Goal: Navigation & Orientation: Find specific page/section

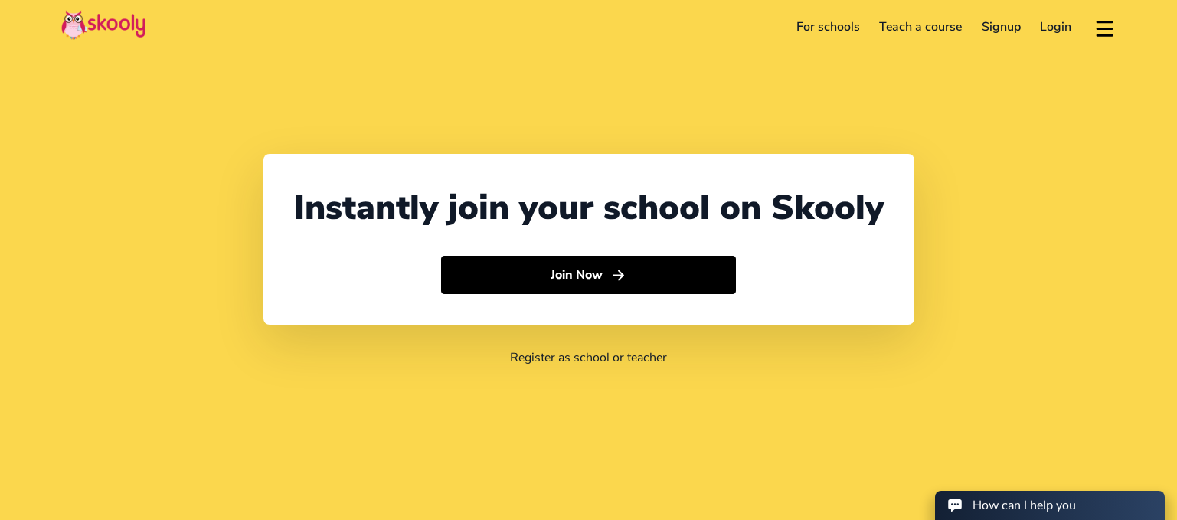
select select "27"
select select "[GEOGRAPHIC_DATA]"
select select "[GEOGRAPHIC_DATA]/[GEOGRAPHIC_DATA]"
click at [1047, 30] on link "Login" at bounding box center [1055, 27] width 51 height 24
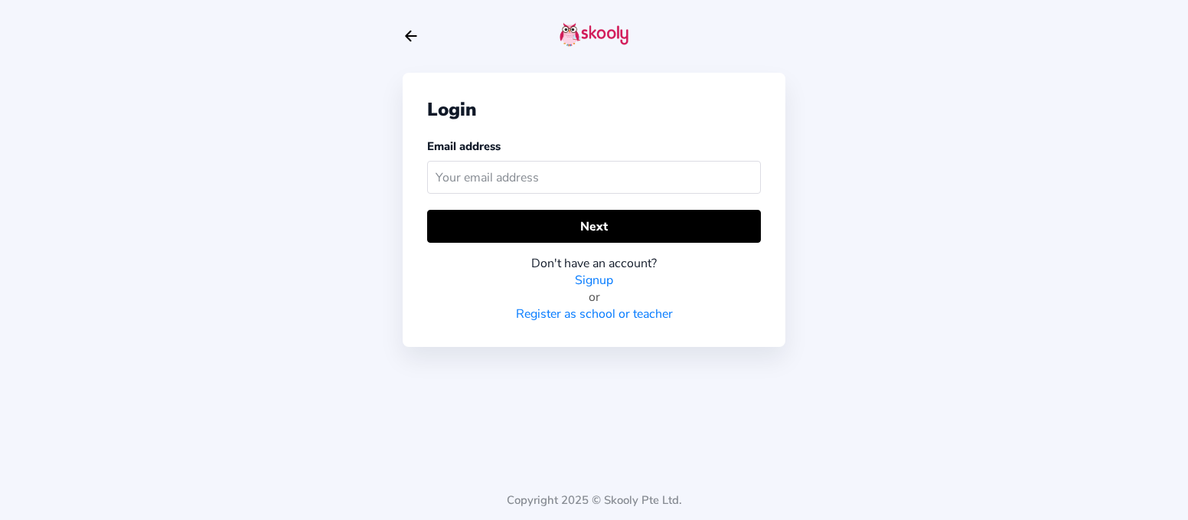
click at [650, 178] on input "text" at bounding box center [594, 177] width 334 height 33
type input "[PERSON_NAME][EMAIL_ADDRESS][PERSON_NAME][DOMAIN_NAME]"
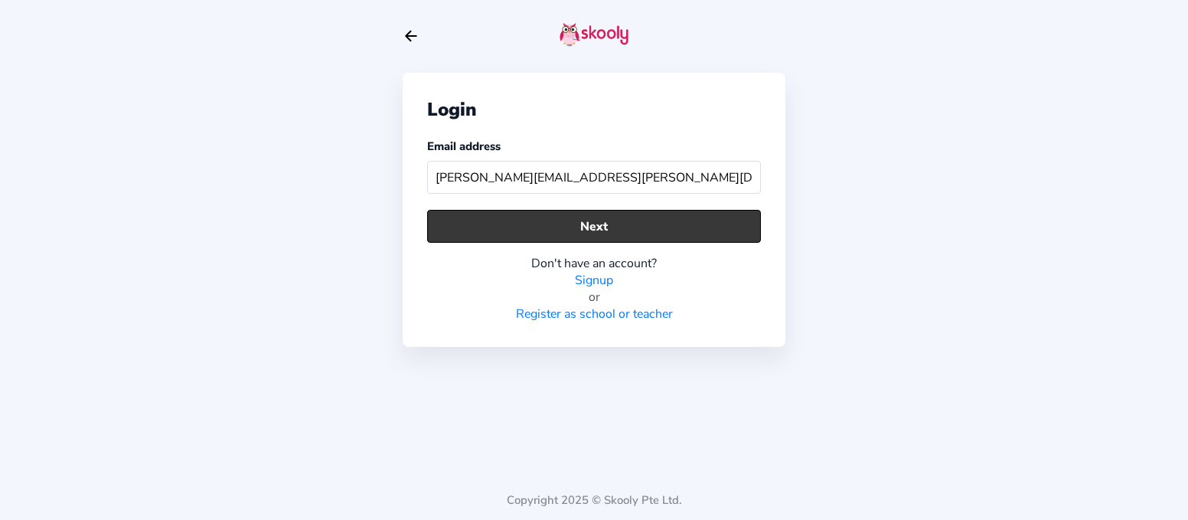
click at [611, 225] on button "Next" at bounding box center [594, 226] width 334 height 33
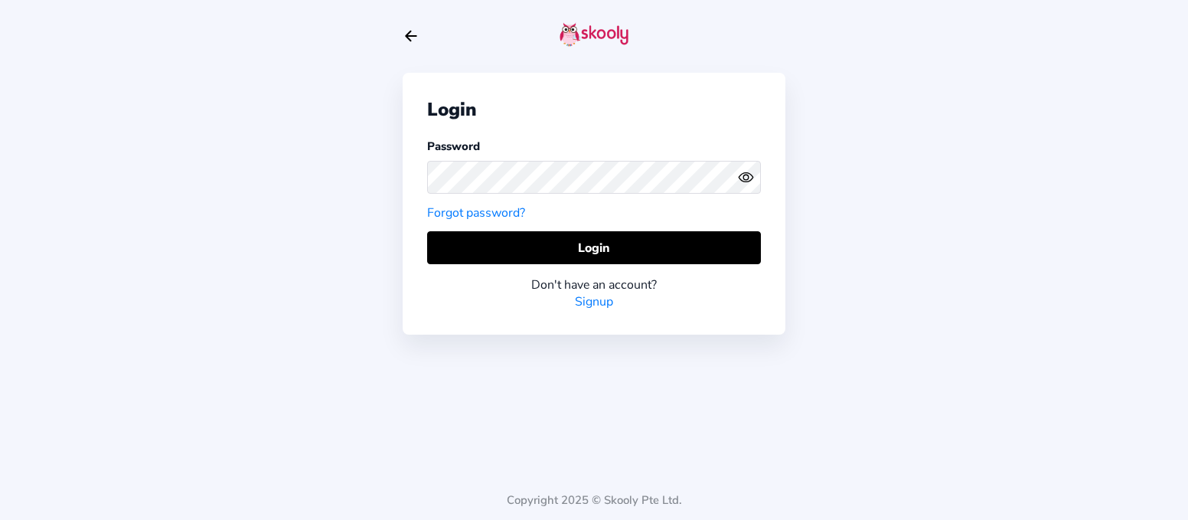
click at [611, 225] on div "Login Password Forgot password? Login Don't have an account? Signup" at bounding box center [594, 204] width 383 height 262
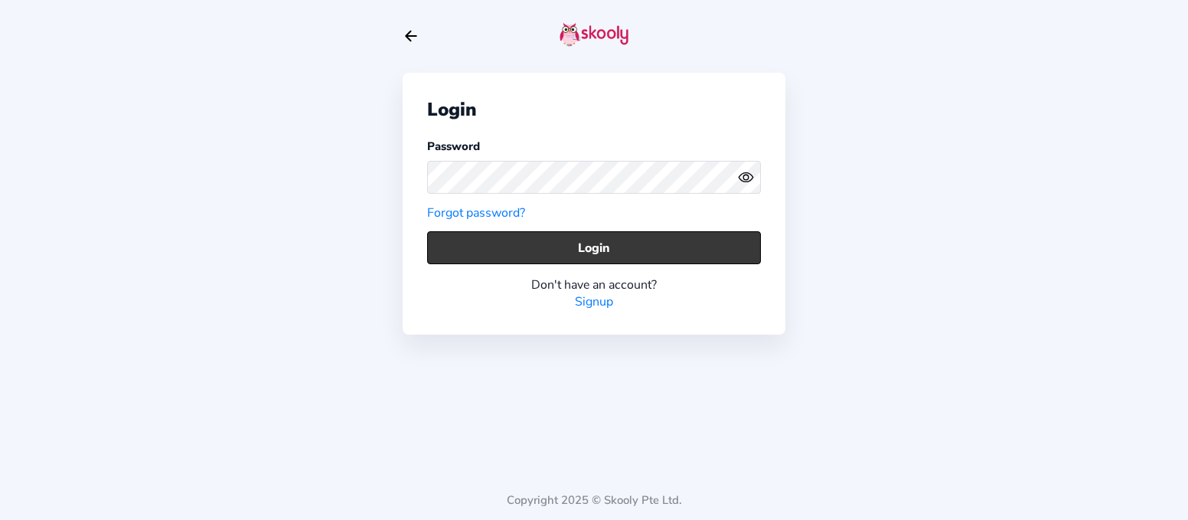
click at [604, 253] on button "Login" at bounding box center [594, 247] width 334 height 33
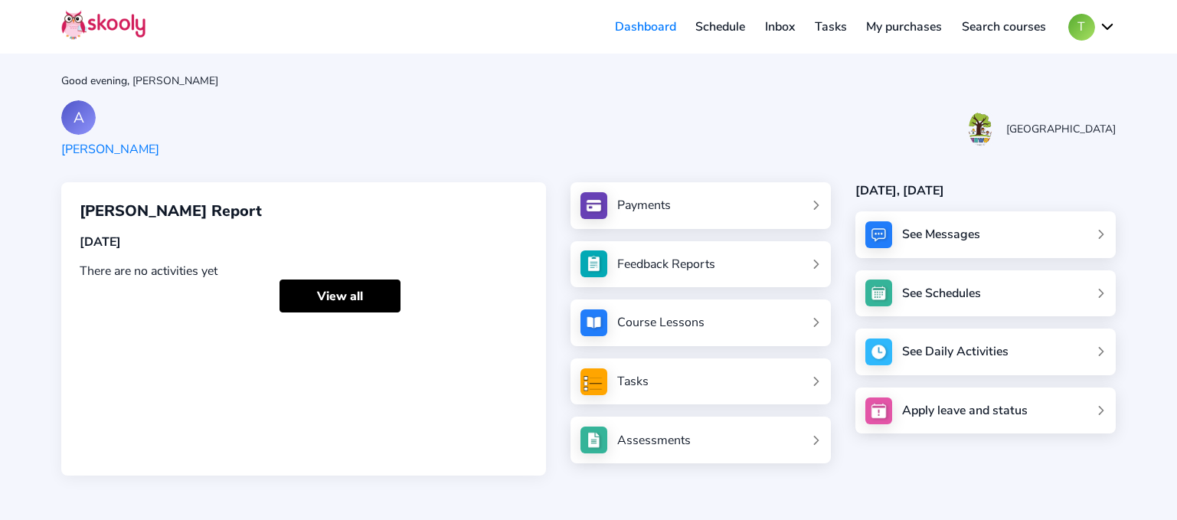
click at [782, 25] on link "Inbox" at bounding box center [780, 27] width 50 height 24
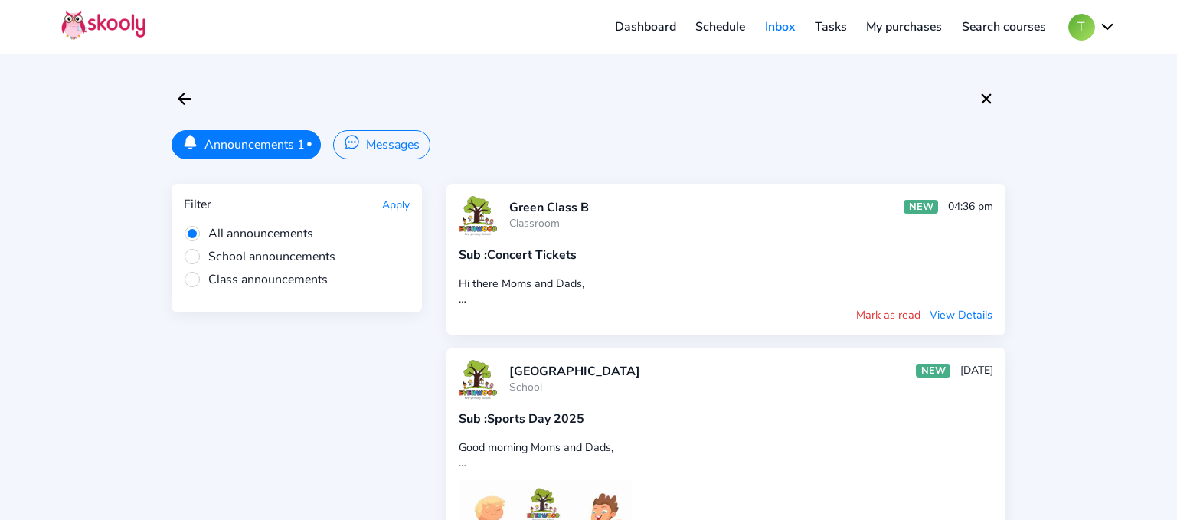
click at [974, 315] on button "View Details" at bounding box center [961, 314] width 64 height 17
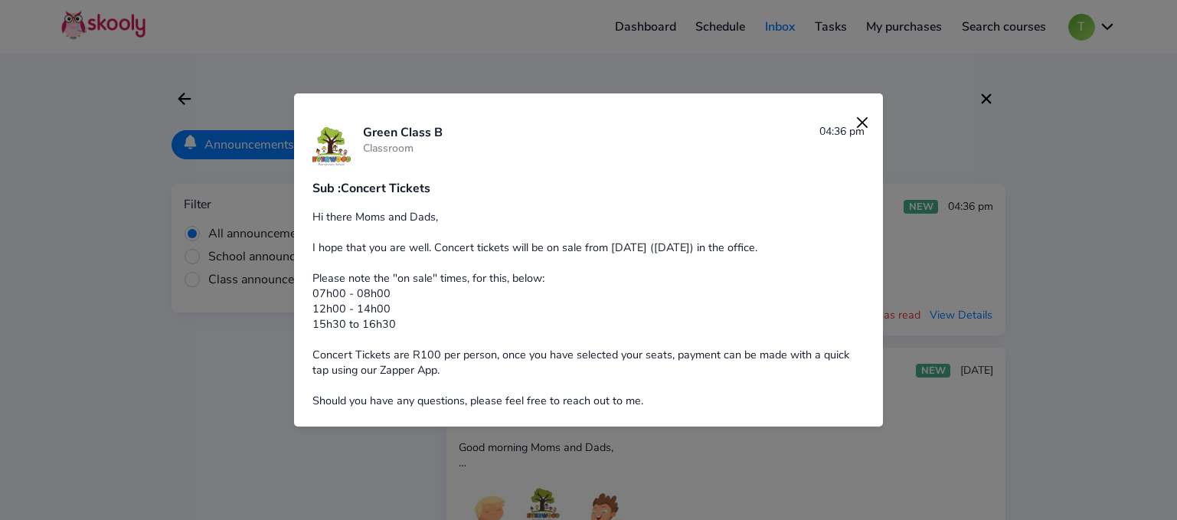
scroll to position [12, 0]
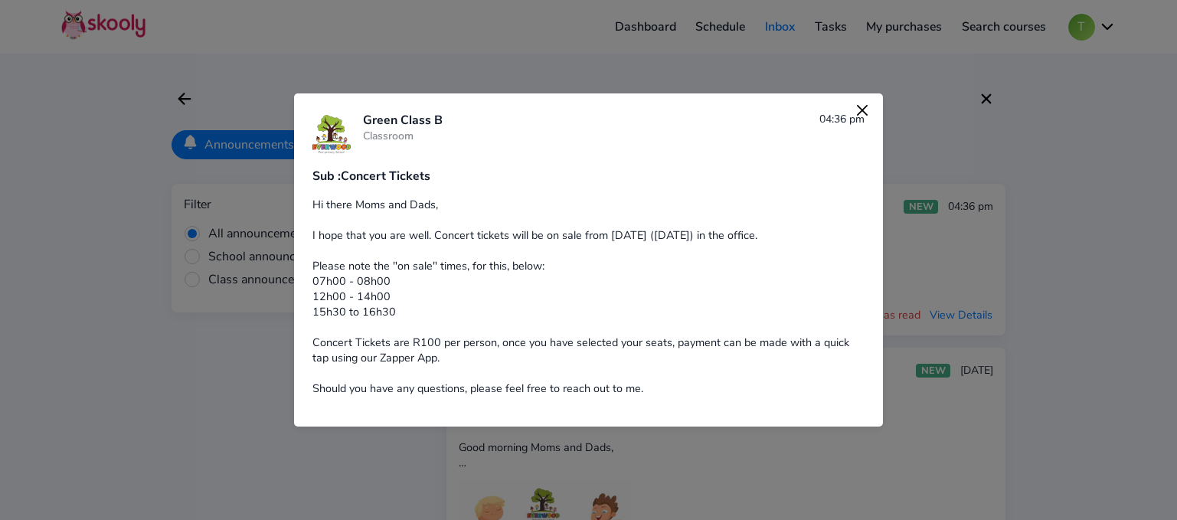
click at [855, 108] on img at bounding box center [861, 110] width 21 height 21
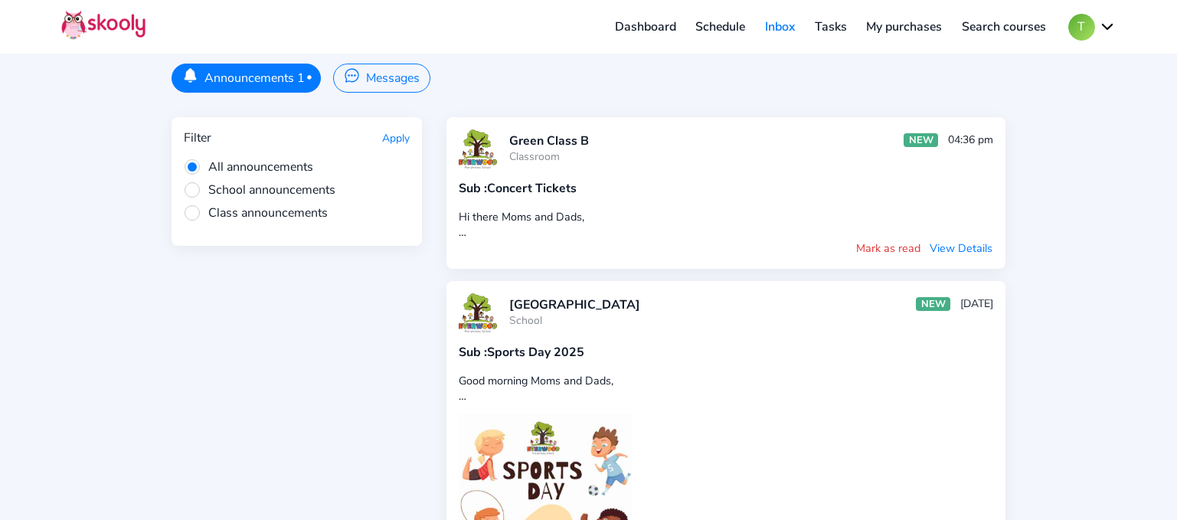
scroll to position [0, 0]
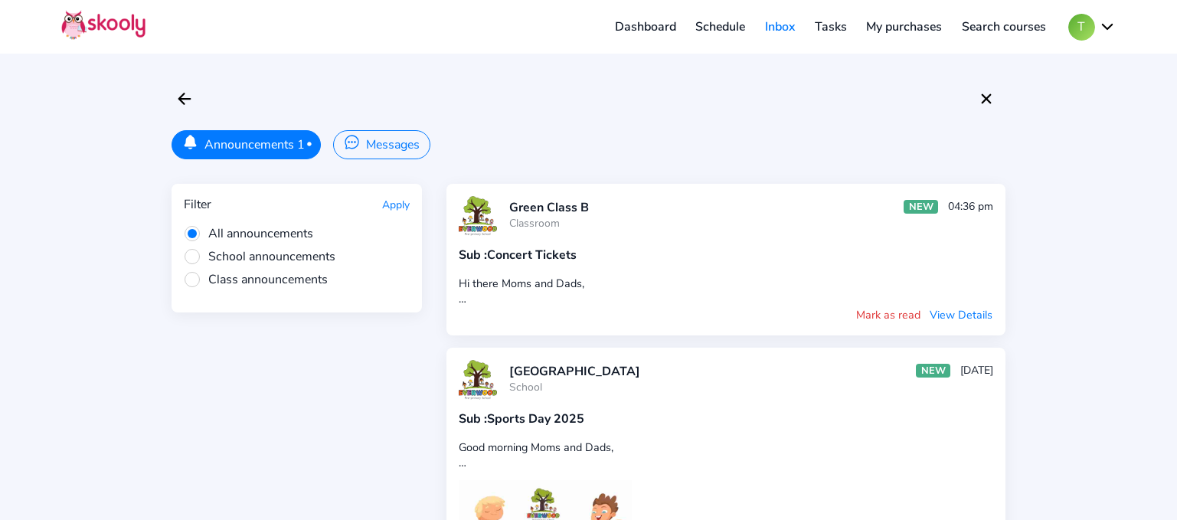
click at [671, 27] on link "Dashboard" at bounding box center [645, 27] width 81 height 24
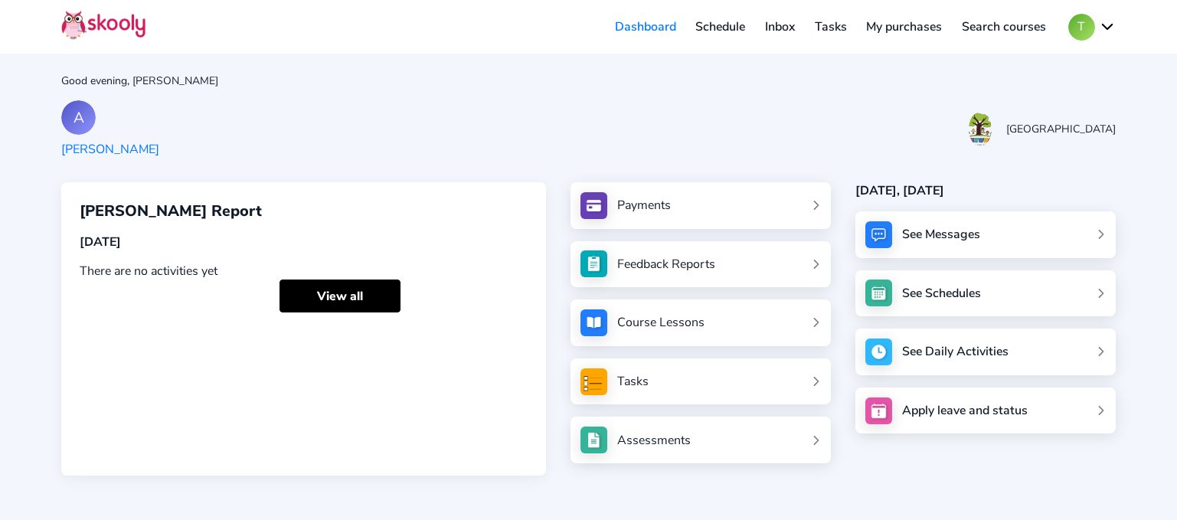
click at [665, 198] on div "Payments" at bounding box center [644, 205] width 54 height 17
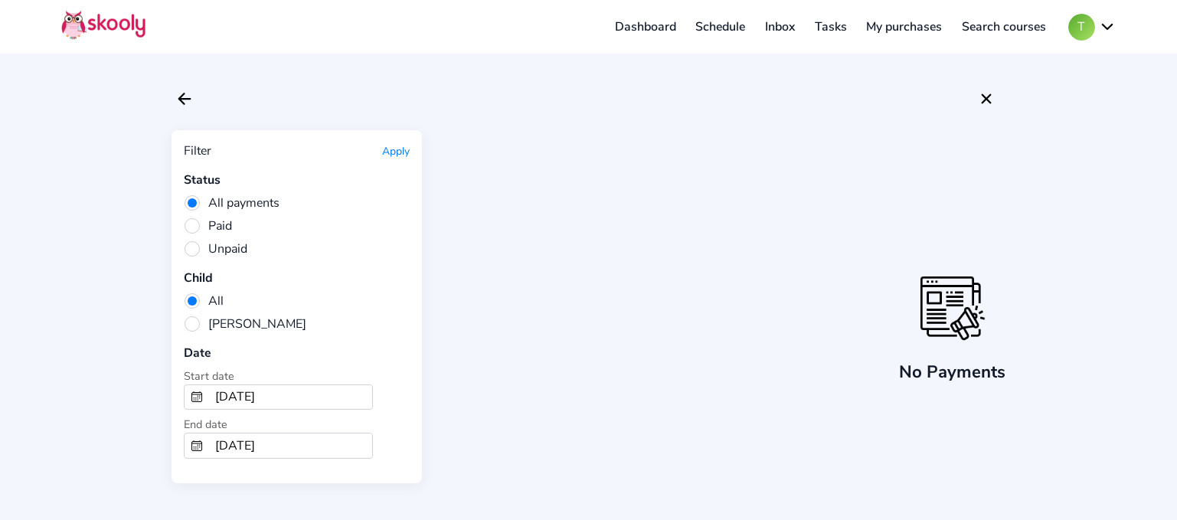
click at [654, 26] on link "Dashboard" at bounding box center [645, 27] width 81 height 24
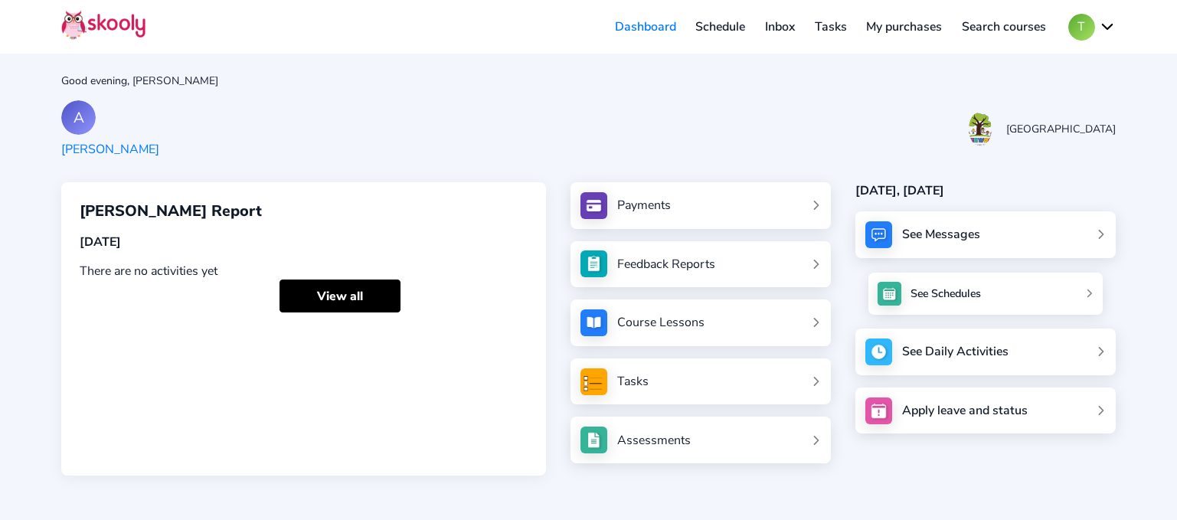
click at [1019, 296] on link "See Schedules" at bounding box center [985, 294] width 234 height 42
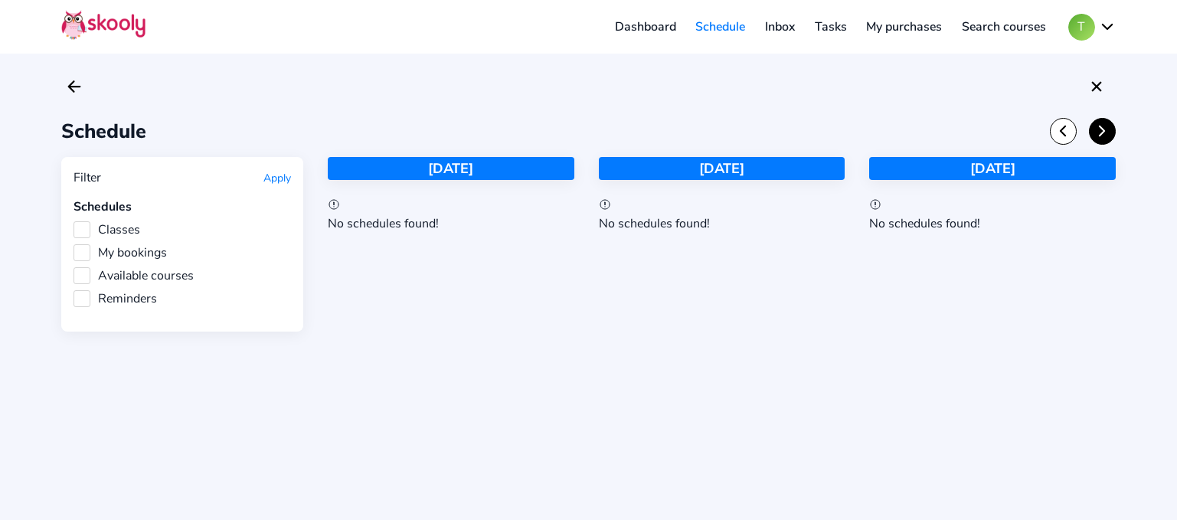
click at [1107, 126] on icon "Chevron Forward" at bounding box center [1101, 130] width 17 height 17
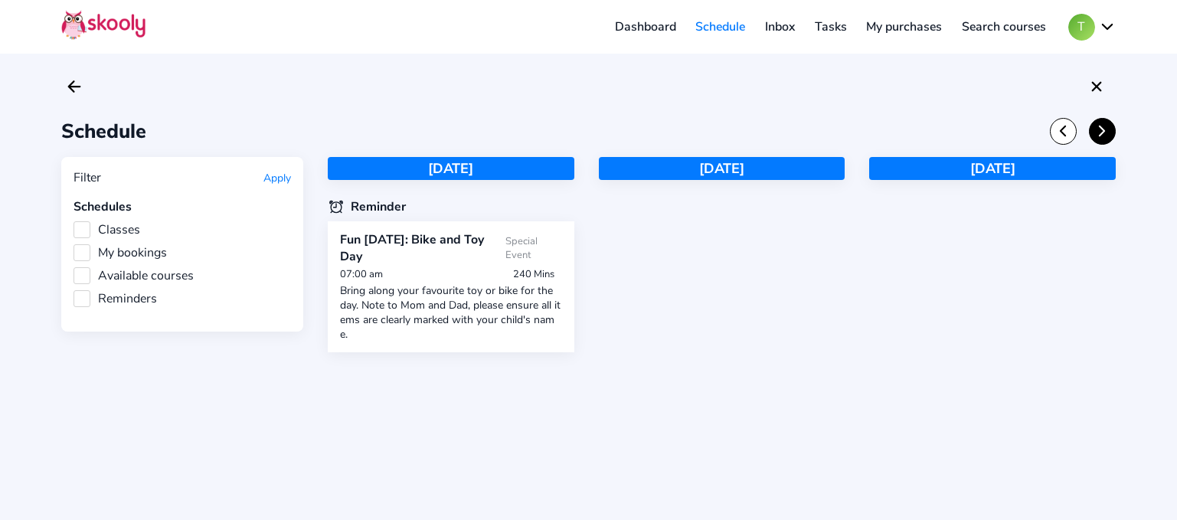
click at [1100, 135] on icon "chevron forward outline" at bounding box center [1101, 131] width 5 height 10
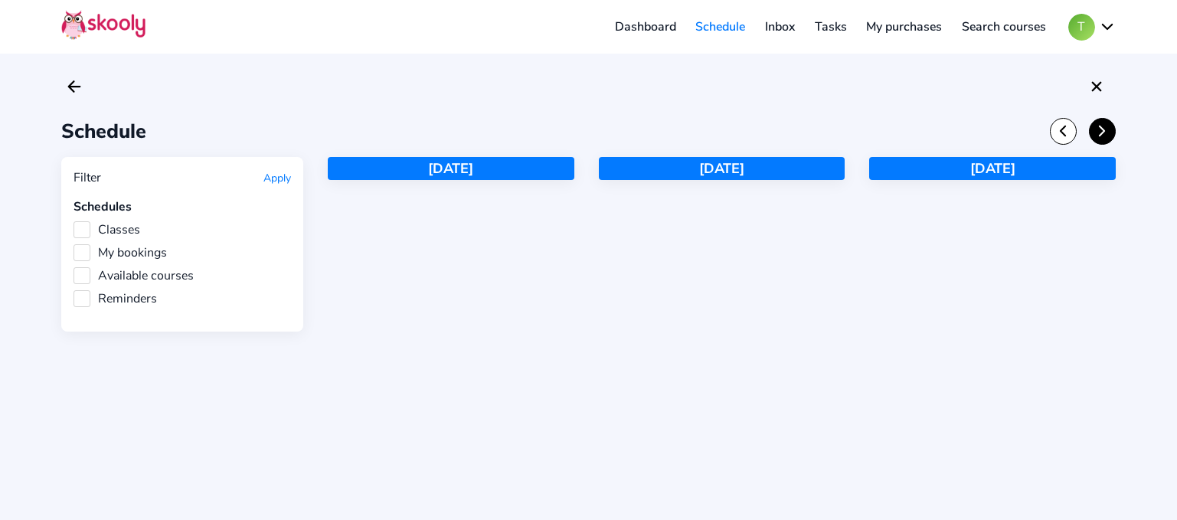
click at [1100, 135] on icon "chevron forward outline" at bounding box center [1101, 131] width 5 height 10
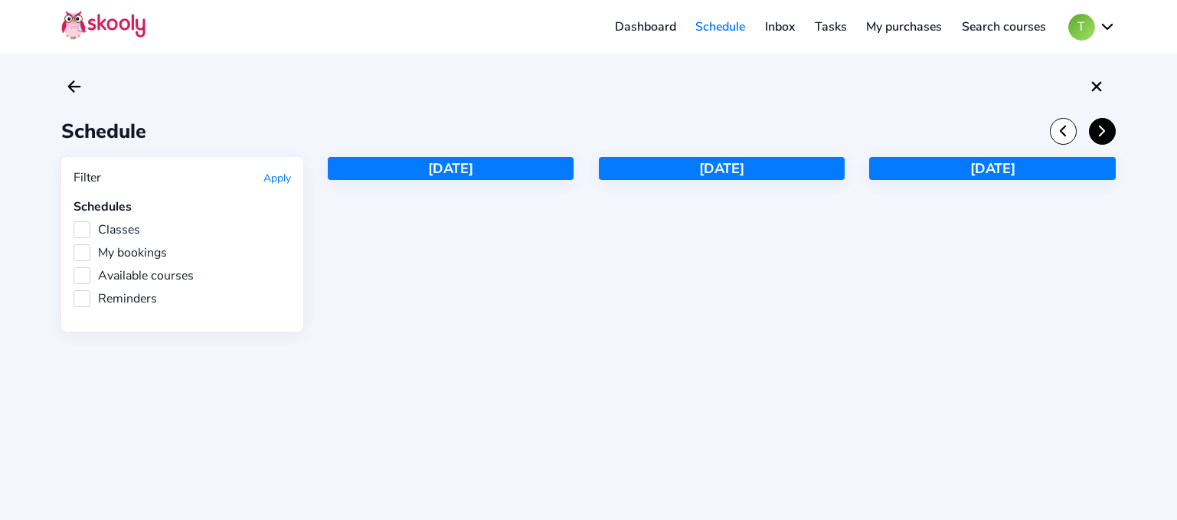
click at [1100, 135] on icon "chevron forward outline" at bounding box center [1101, 131] width 5 height 10
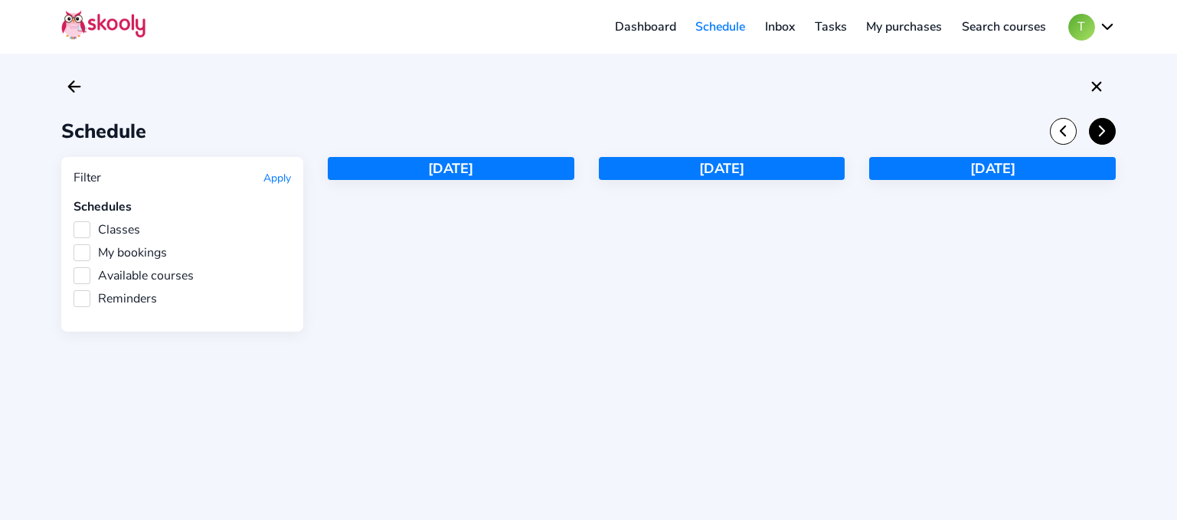
click at [1100, 135] on icon "chevron forward outline" at bounding box center [1101, 131] width 5 height 10
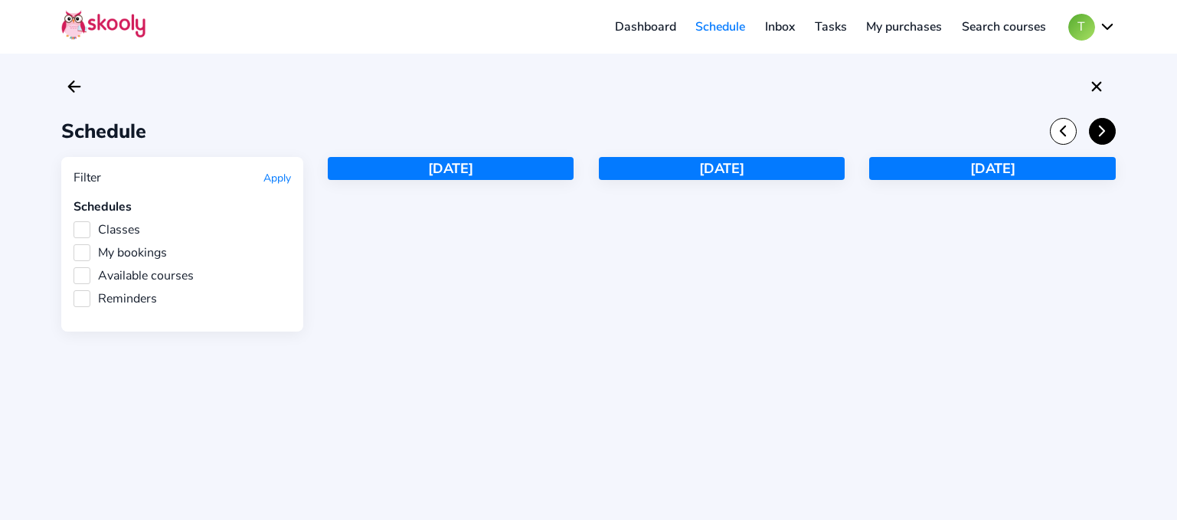
click at [1100, 135] on icon "chevron forward outline" at bounding box center [1101, 131] width 5 height 10
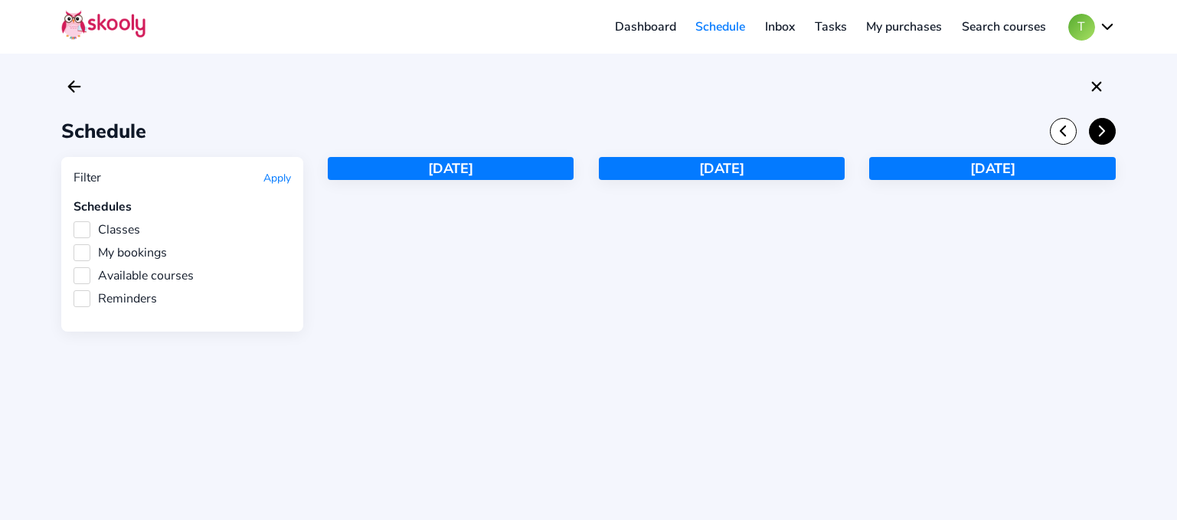
click at [1100, 135] on icon "chevron forward outline" at bounding box center [1101, 131] width 5 height 10
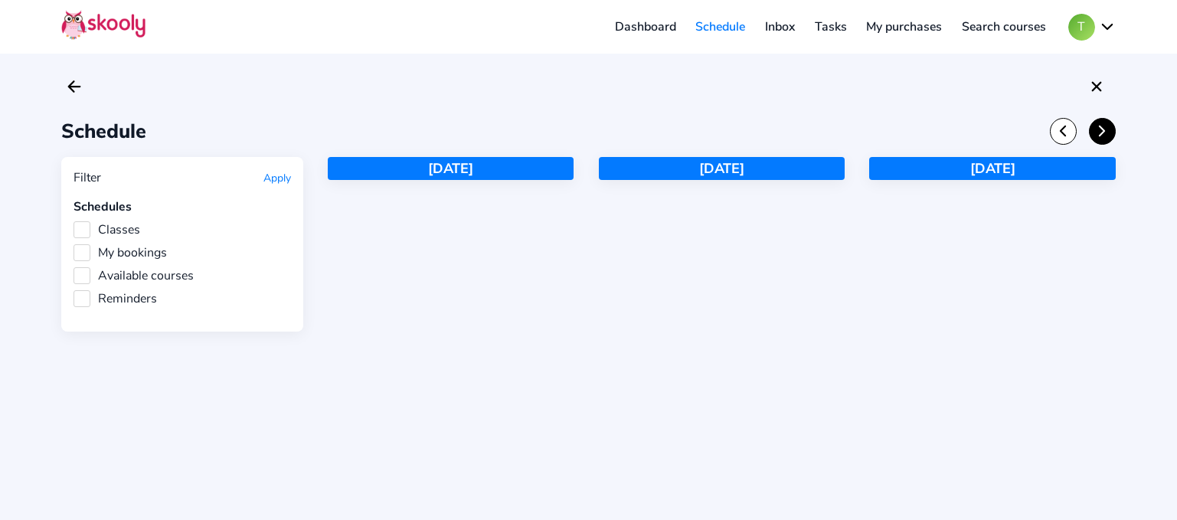
click at [1100, 135] on icon "chevron forward outline" at bounding box center [1101, 131] width 5 height 10
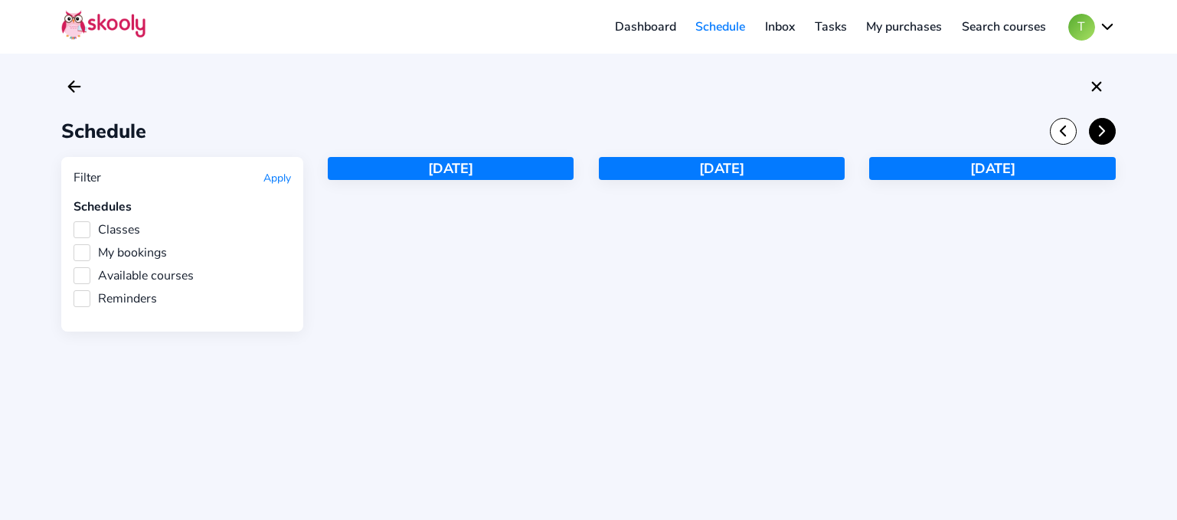
click at [1100, 135] on icon "chevron forward outline" at bounding box center [1101, 131] width 5 height 10
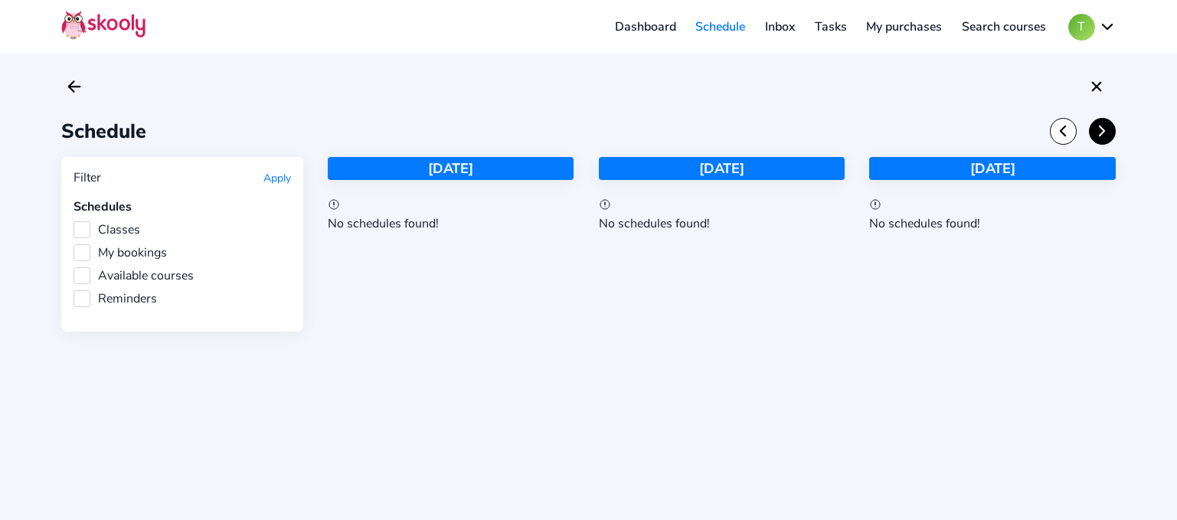
click at [1100, 135] on icon "chevron forward outline" at bounding box center [1101, 131] width 5 height 10
click at [909, 29] on link "My purchases" at bounding box center [904, 27] width 96 height 24
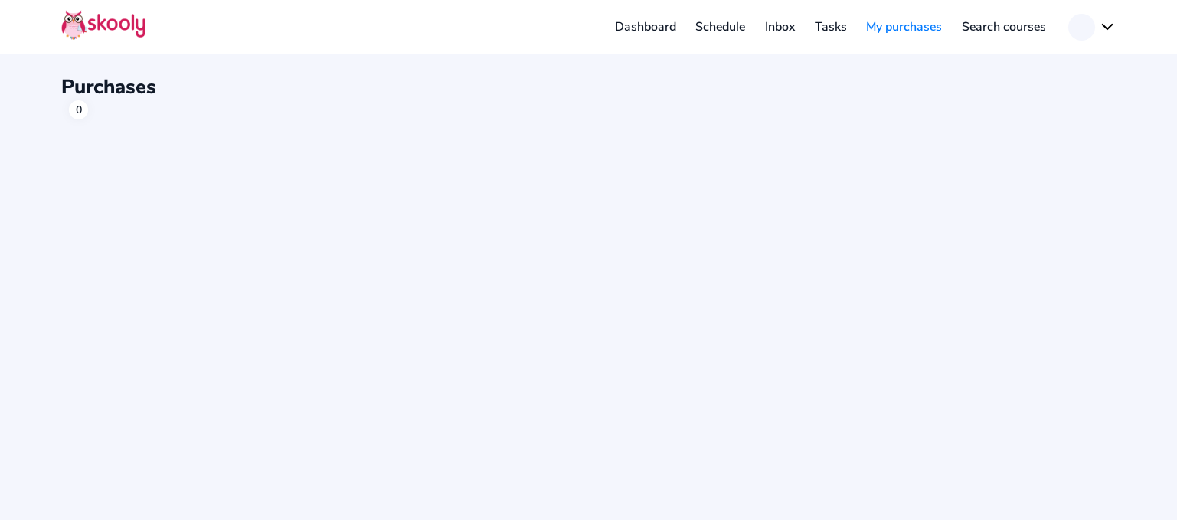
click at [830, 27] on link "Tasks" at bounding box center [831, 27] width 52 height 24
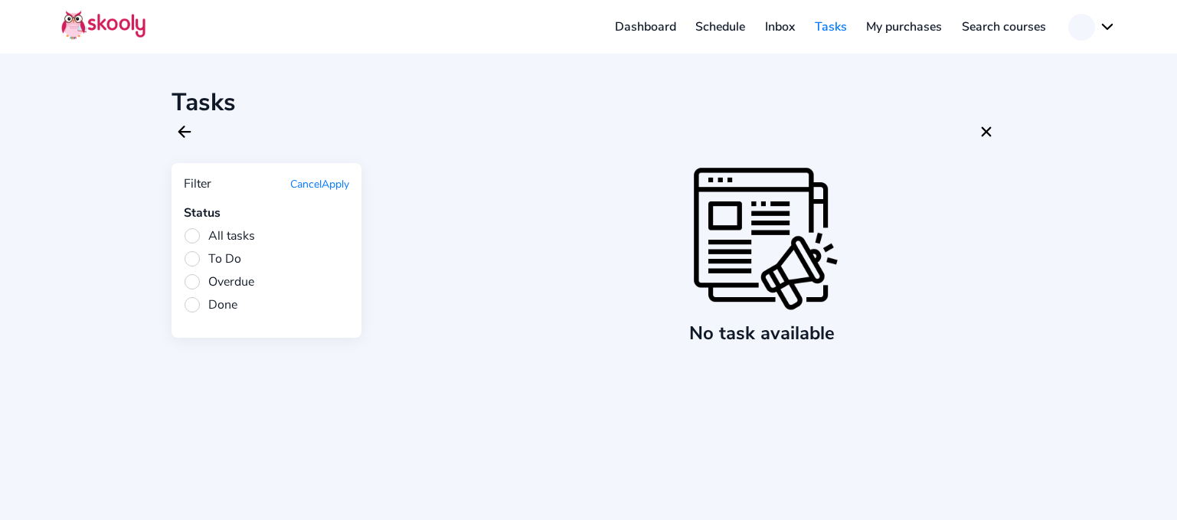
click at [726, 27] on link "Schedule" at bounding box center [721, 27] width 70 height 24
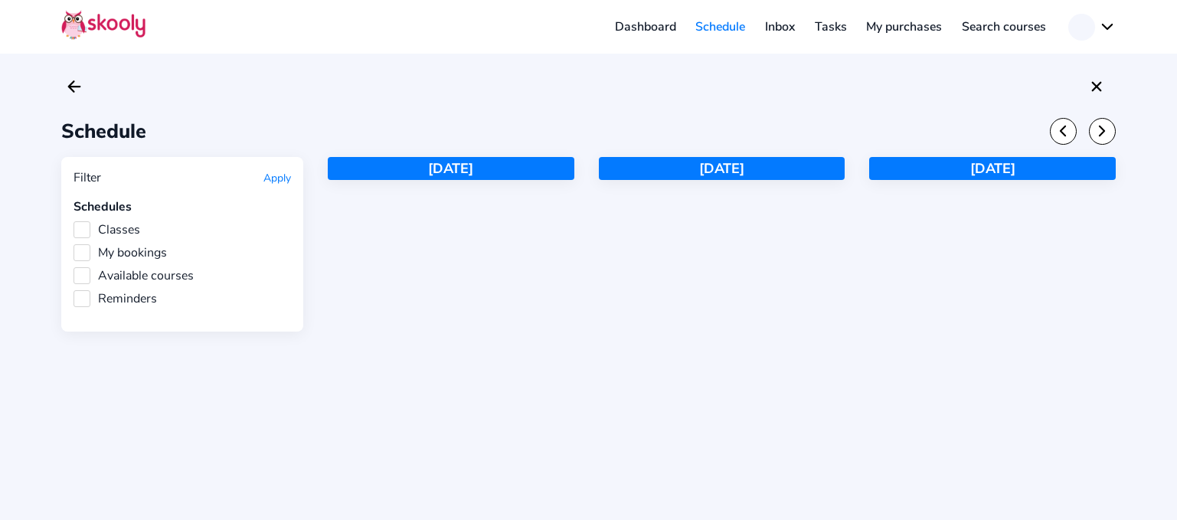
click at [789, 27] on link "Inbox" at bounding box center [780, 27] width 50 height 24
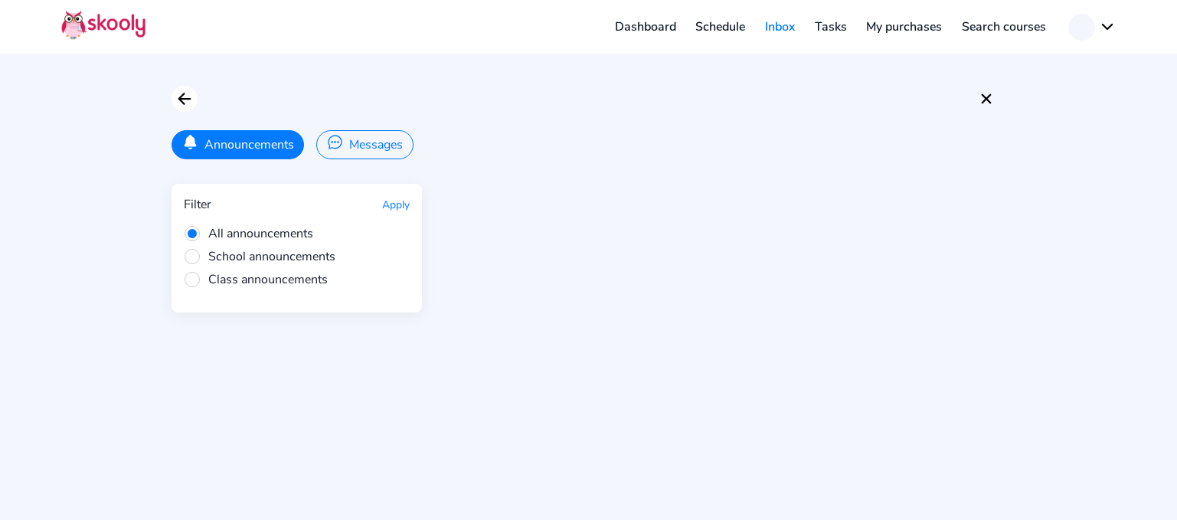
click at [182, 100] on icon "arrow back outline" at bounding box center [183, 98] width 11 height 11
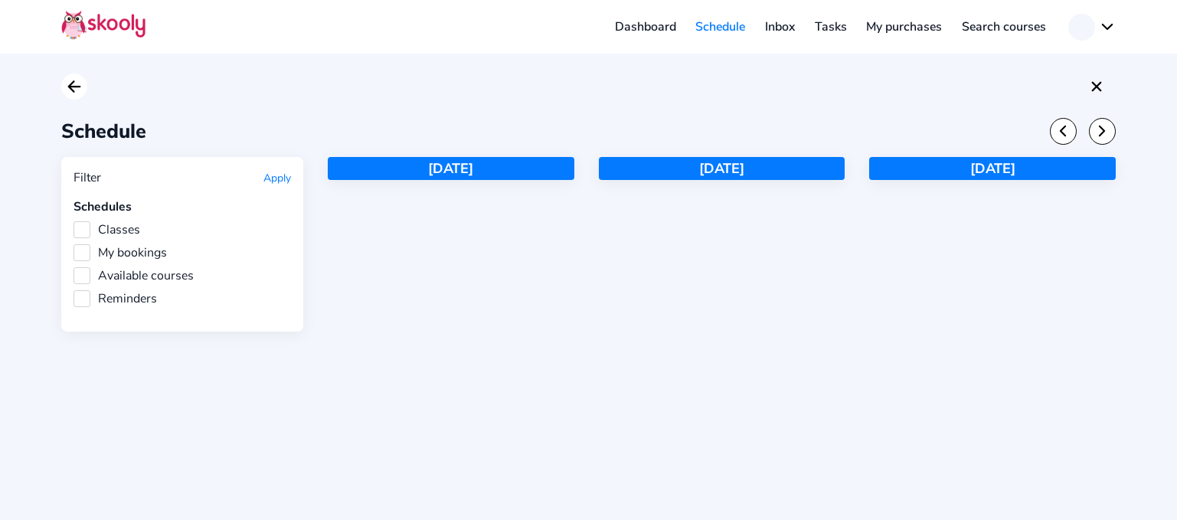
click at [68, 85] on icon "Arrow Back" at bounding box center [74, 86] width 18 height 18
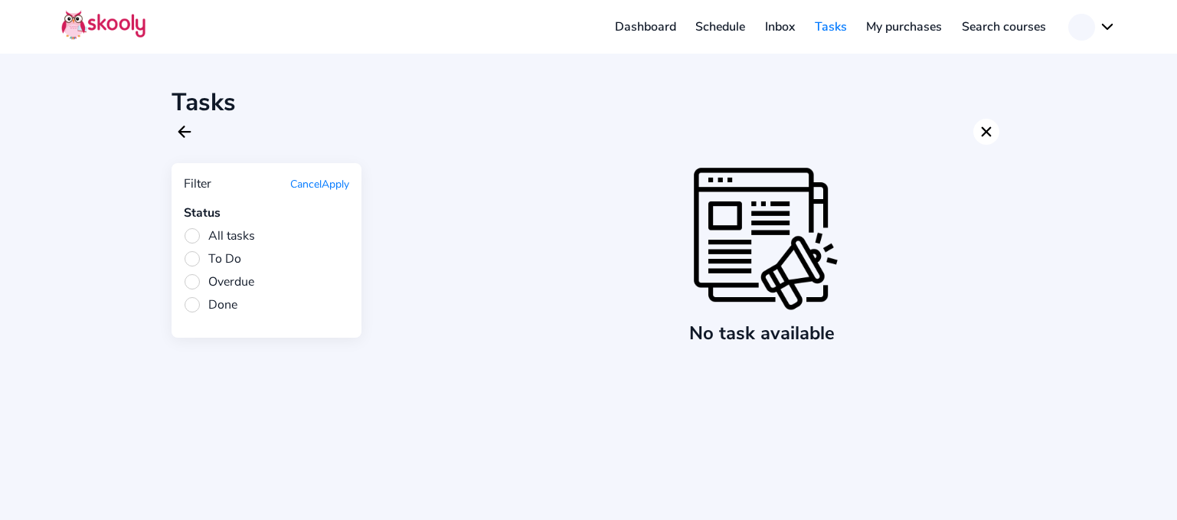
click at [985, 132] on icon "close" at bounding box center [986, 131] width 10 height 10
